Goal: Information Seeking & Learning: Find specific fact

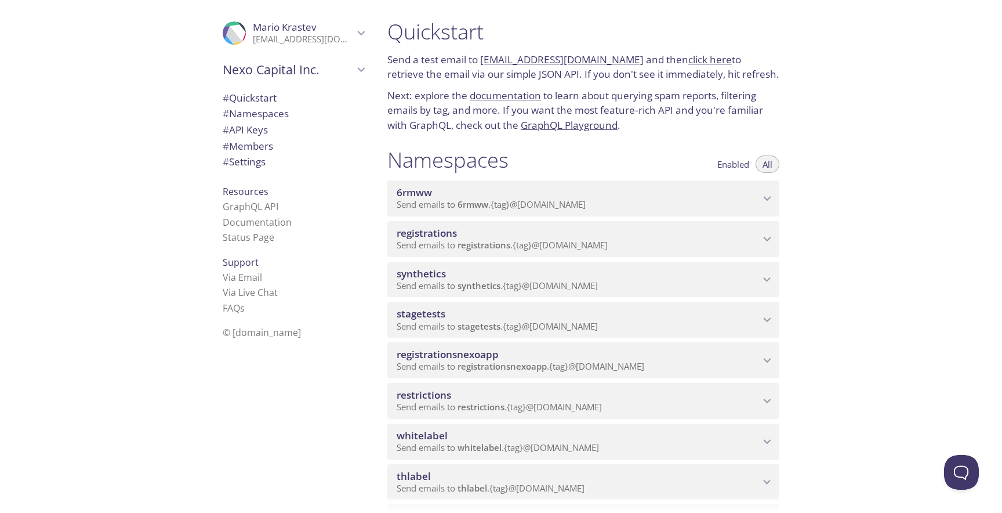
scroll to position [14, 0]
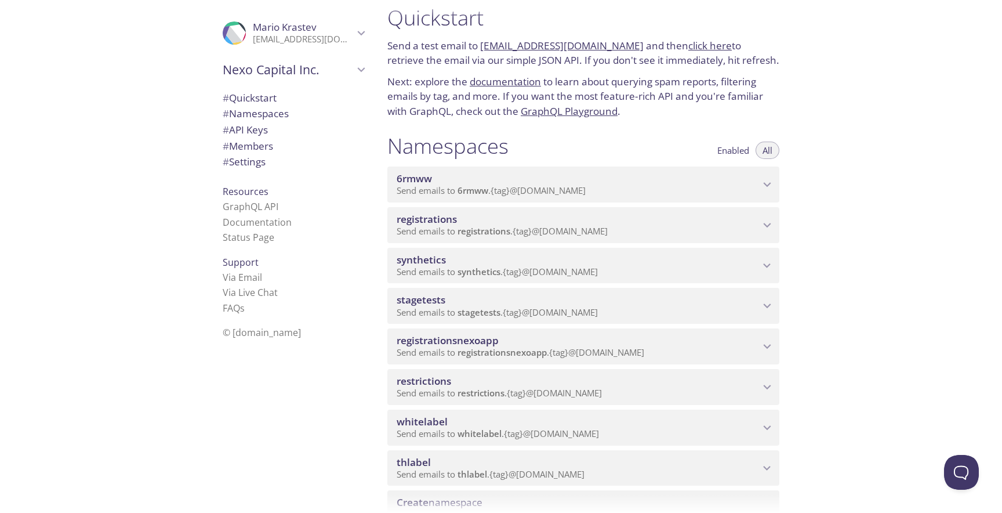
click at [518, 255] on span "synthetics" at bounding box center [578, 259] width 363 height 13
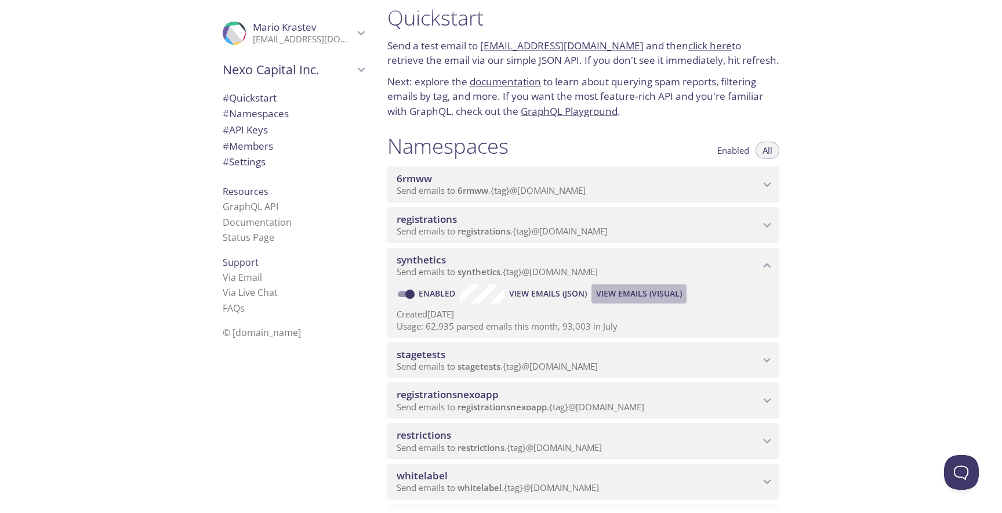
click at [620, 296] on span "View Emails (Visual)" at bounding box center [639, 294] width 86 height 14
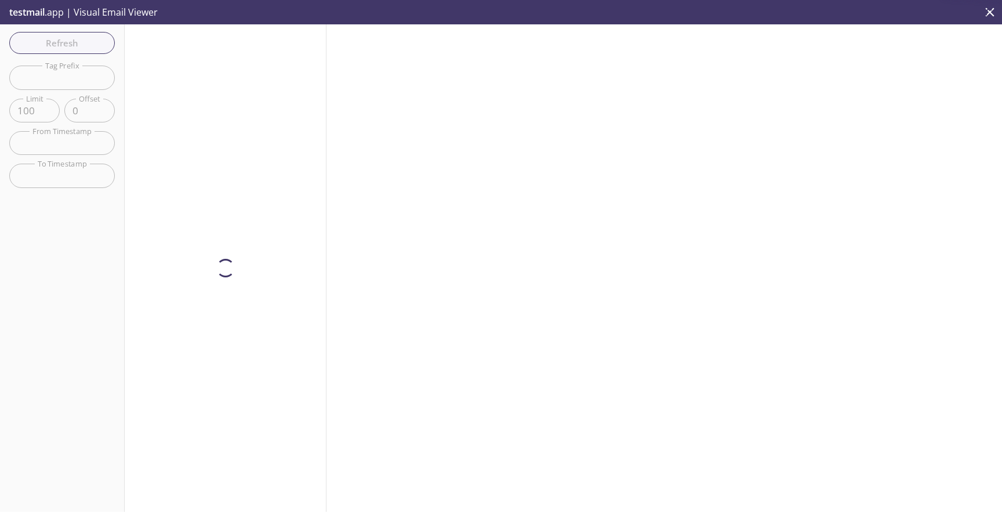
click at [106, 85] on input "text" at bounding box center [62, 78] width 106 height 24
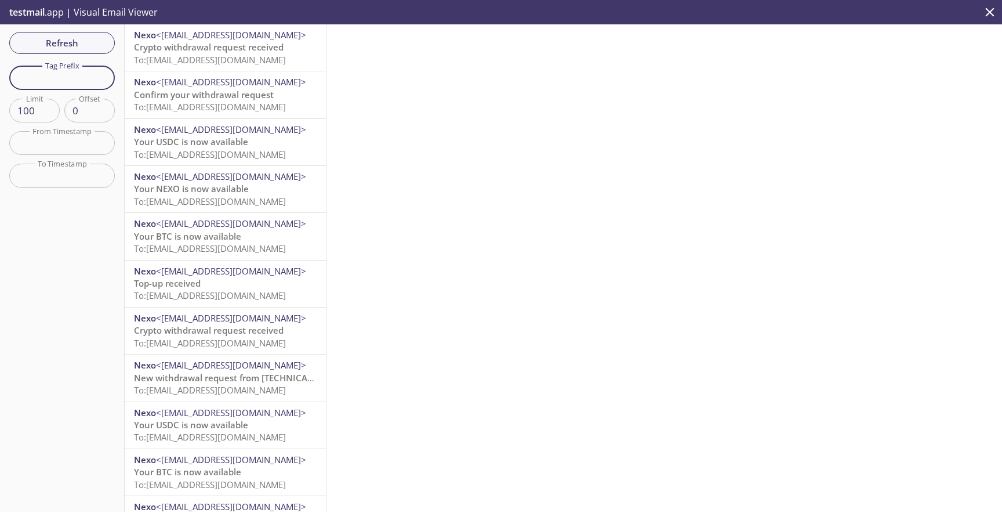
paste input "test-user-28andr"
type input "test-user-28andr"
click at [73, 43] on span "Refresh" at bounding box center [62, 42] width 87 height 15
click at [77, 56] on div "Refresh Filters Tag Prefix test-user-28andr Tag Prefix Limit 100 Limit Offset 0…" at bounding box center [62, 267] width 125 height 487
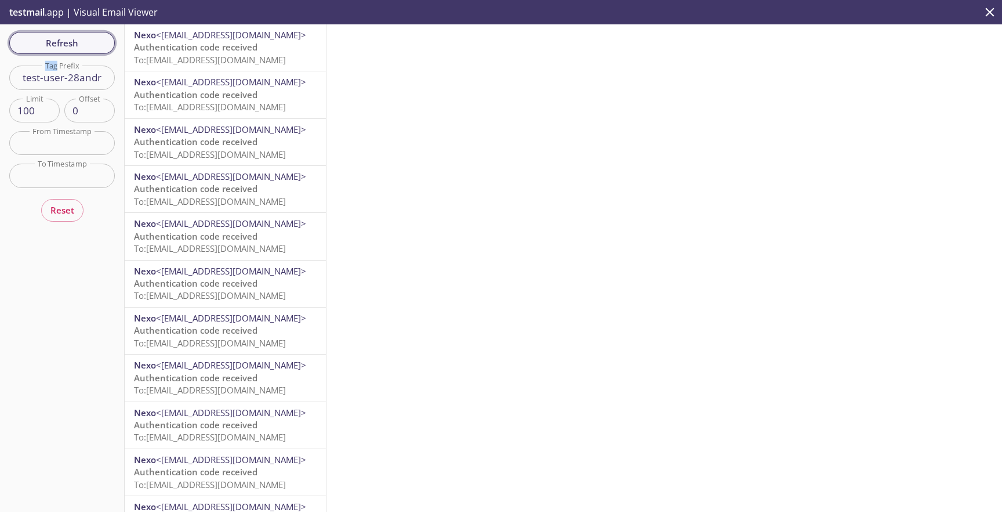
click at [77, 52] on button "Refresh" at bounding box center [62, 43] width 106 height 22
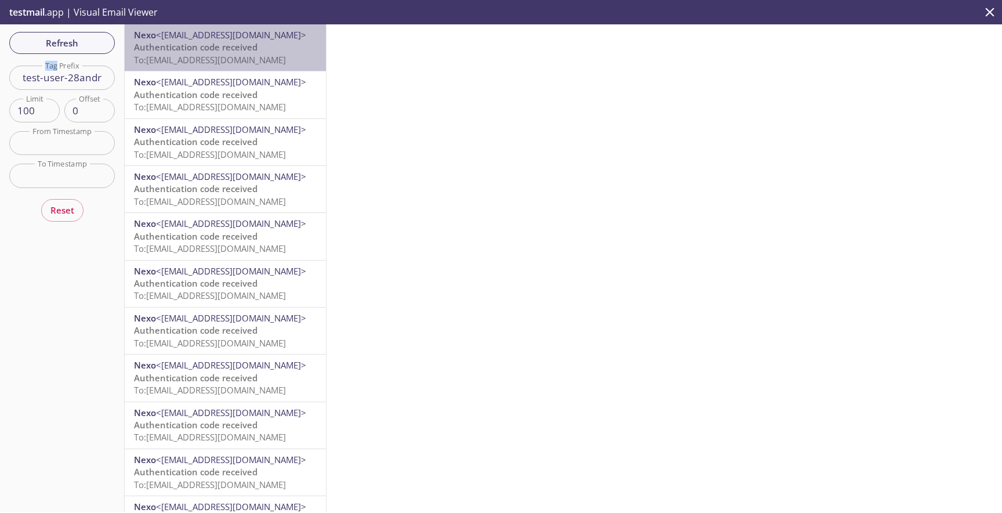
click at [209, 55] on span "To: [EMAIL_ADDRESS][DOMAIN_NAME]" at bounding box center [210, 60] width 152 height 12
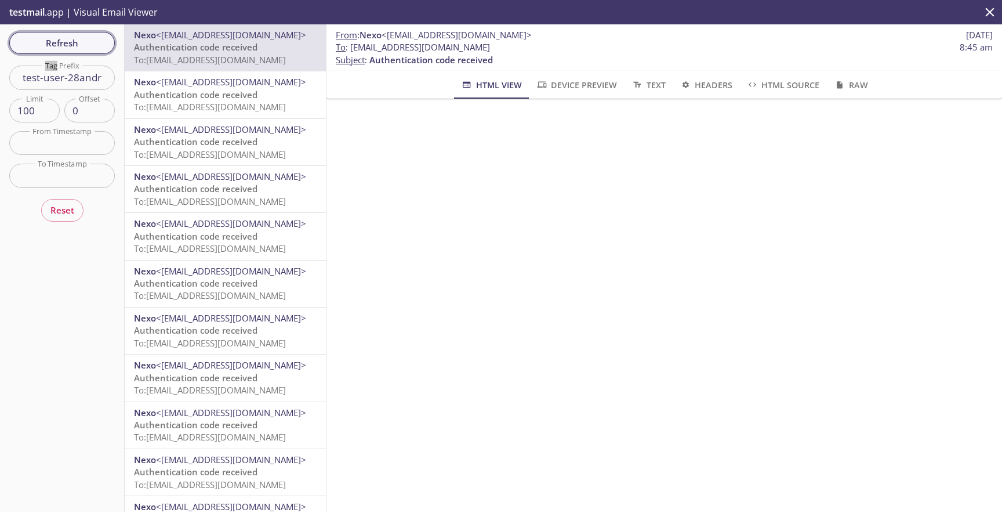
click at [102, 49] on span "Refresh" at bounding box center [62, 42] width 87 height 15
click at [102, 49] on div "Refresh Filters Tag Prefix test-user-28andr Tag Prefix Limit 100 Limit Offset 0…" at bounding box center [62, 267] width 125 height 487
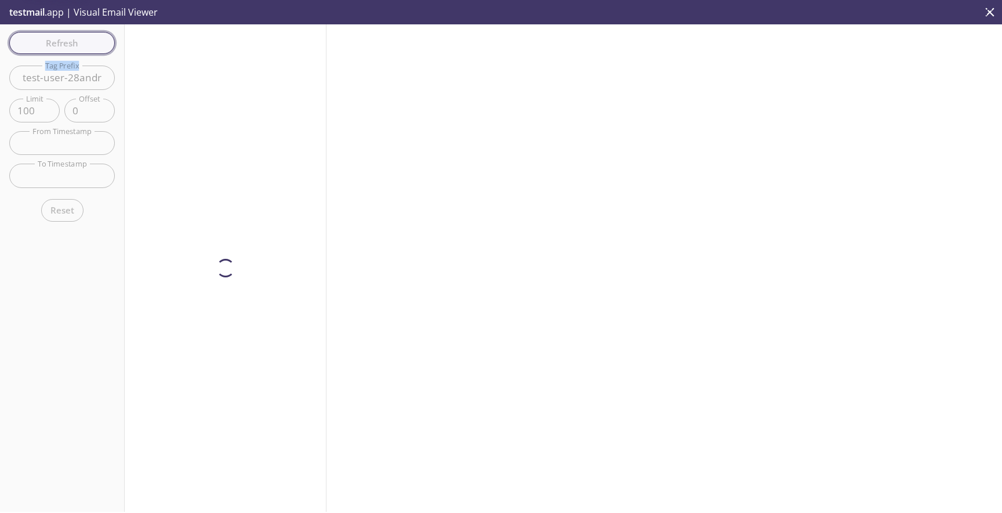
click at [102, 49] on div "Refresh Filters Tag Prefix test-user-28andr Tag Prefix Limit 100 Limit Offset 0…" at bounding box center [62, 267] width 125 height 487
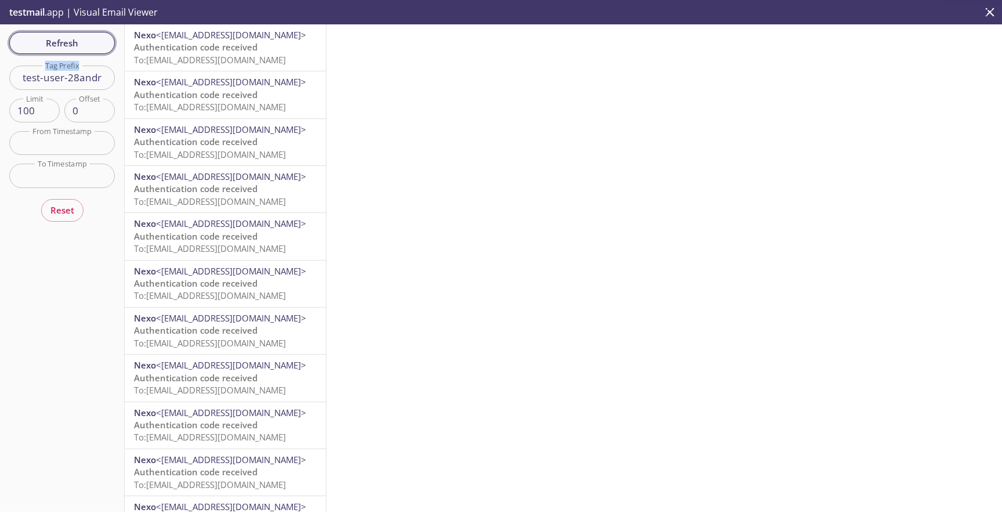
click at [93, 48] on span "Refresh" at bounding box center [62, 42] width 87 height 15
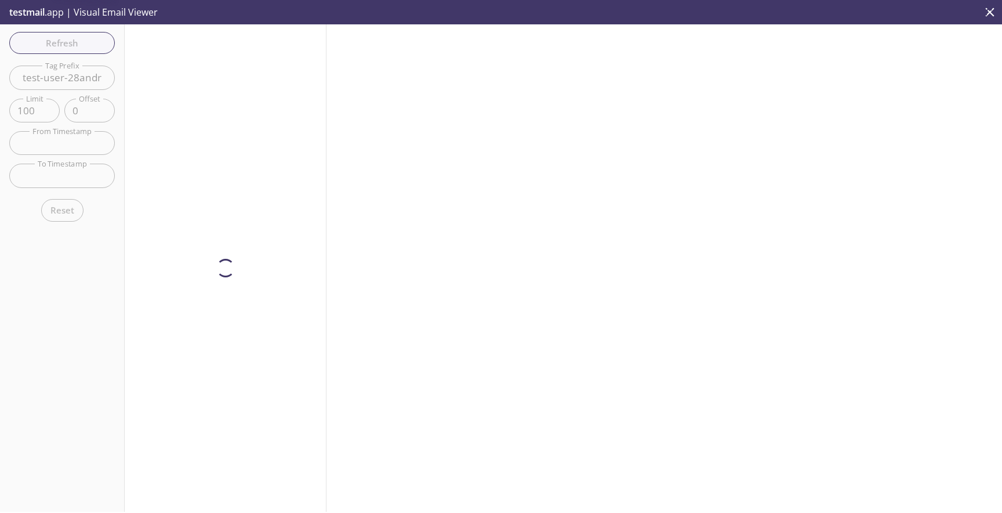
click at [198, 52] on div at bounding box center [226, 267] width 202 height 487
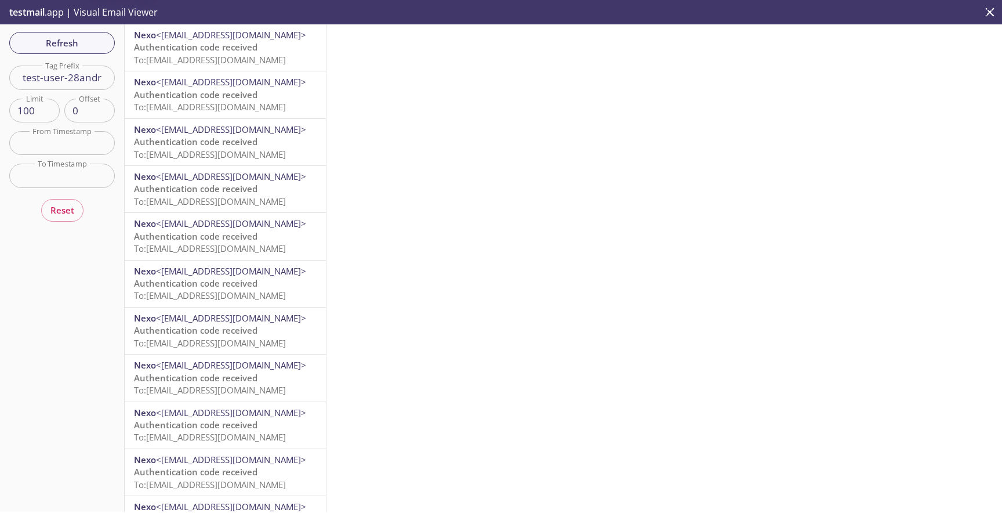
click at [198, 52] on span "Authentication code received" at bounding box center [196, 47] width 124 height 12
